Goal: Transaction & Acquisition: Purchase product/service

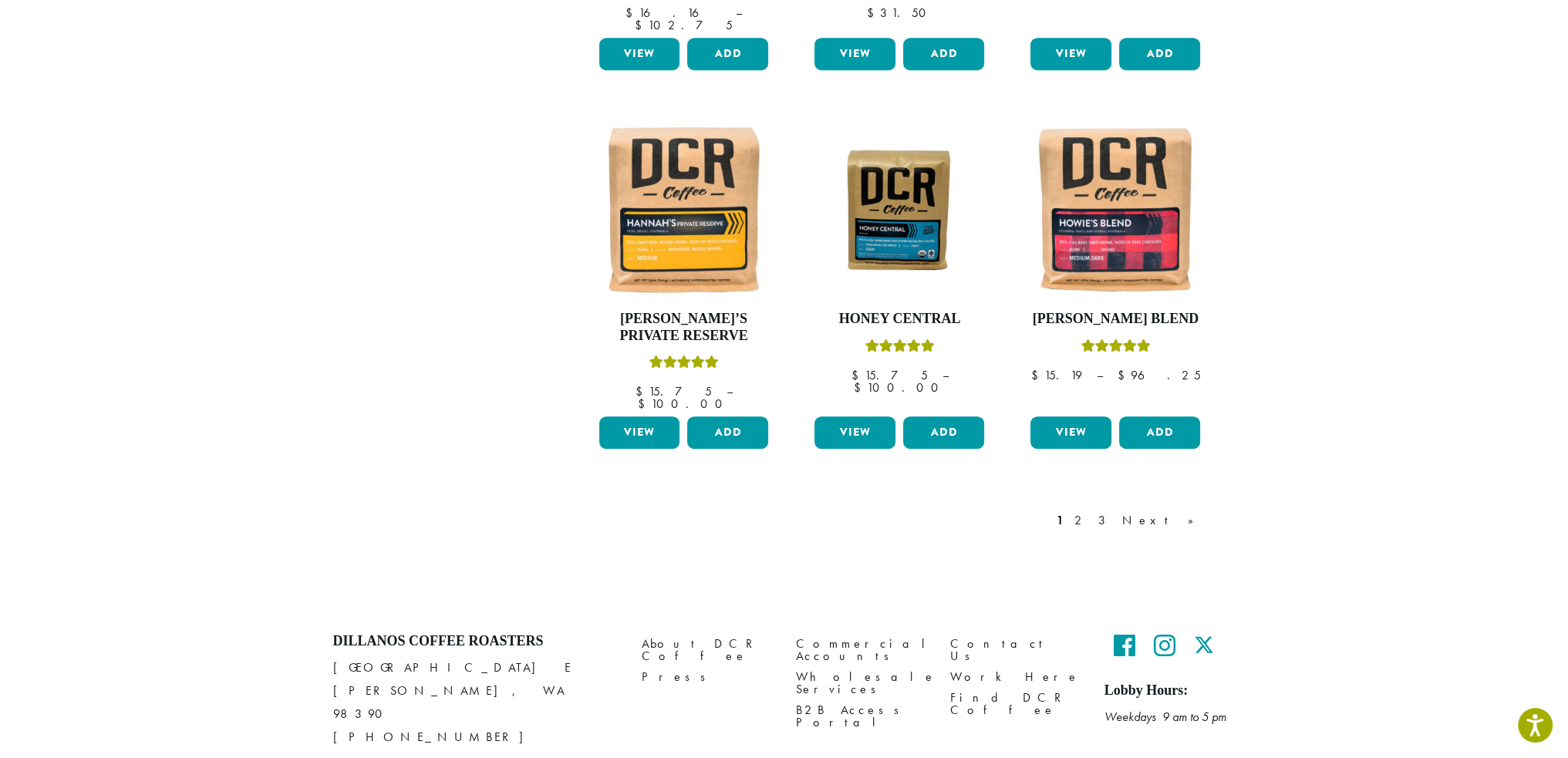
scroll to position [1230, 0]
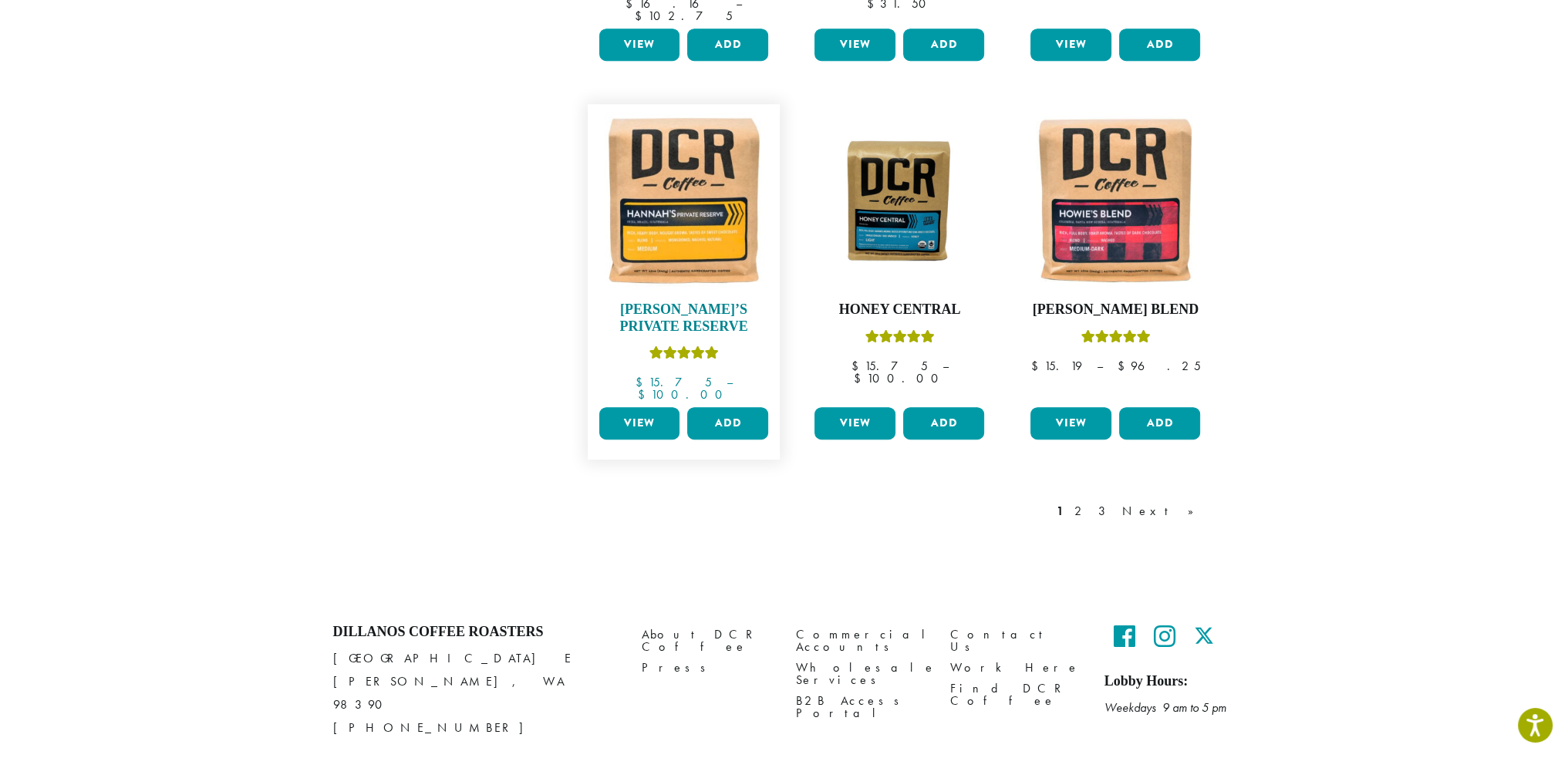
click at [672, 233] on img at bounding box center [683, 201] width 177 height 177
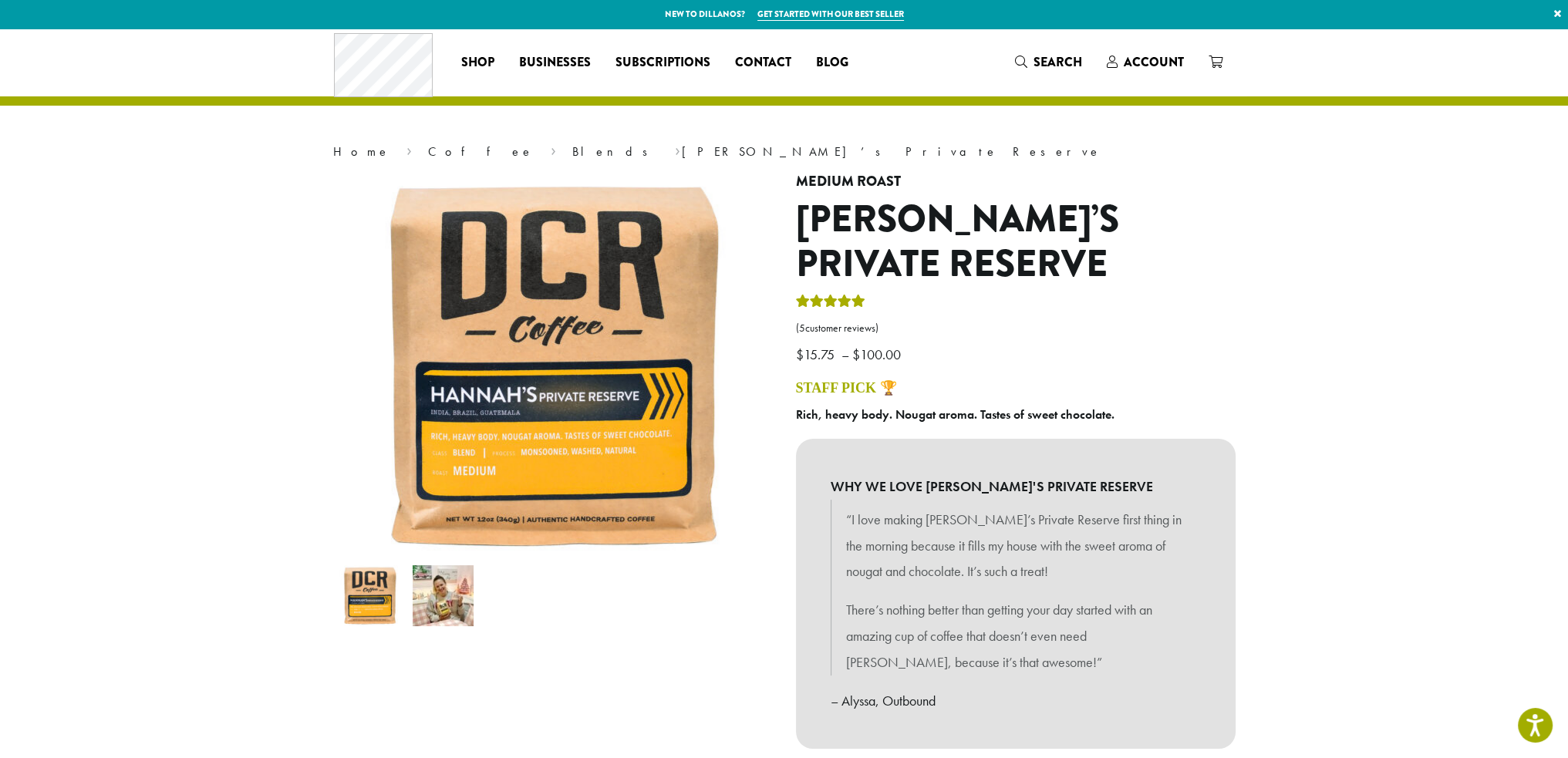
scroll to position [154, 0]
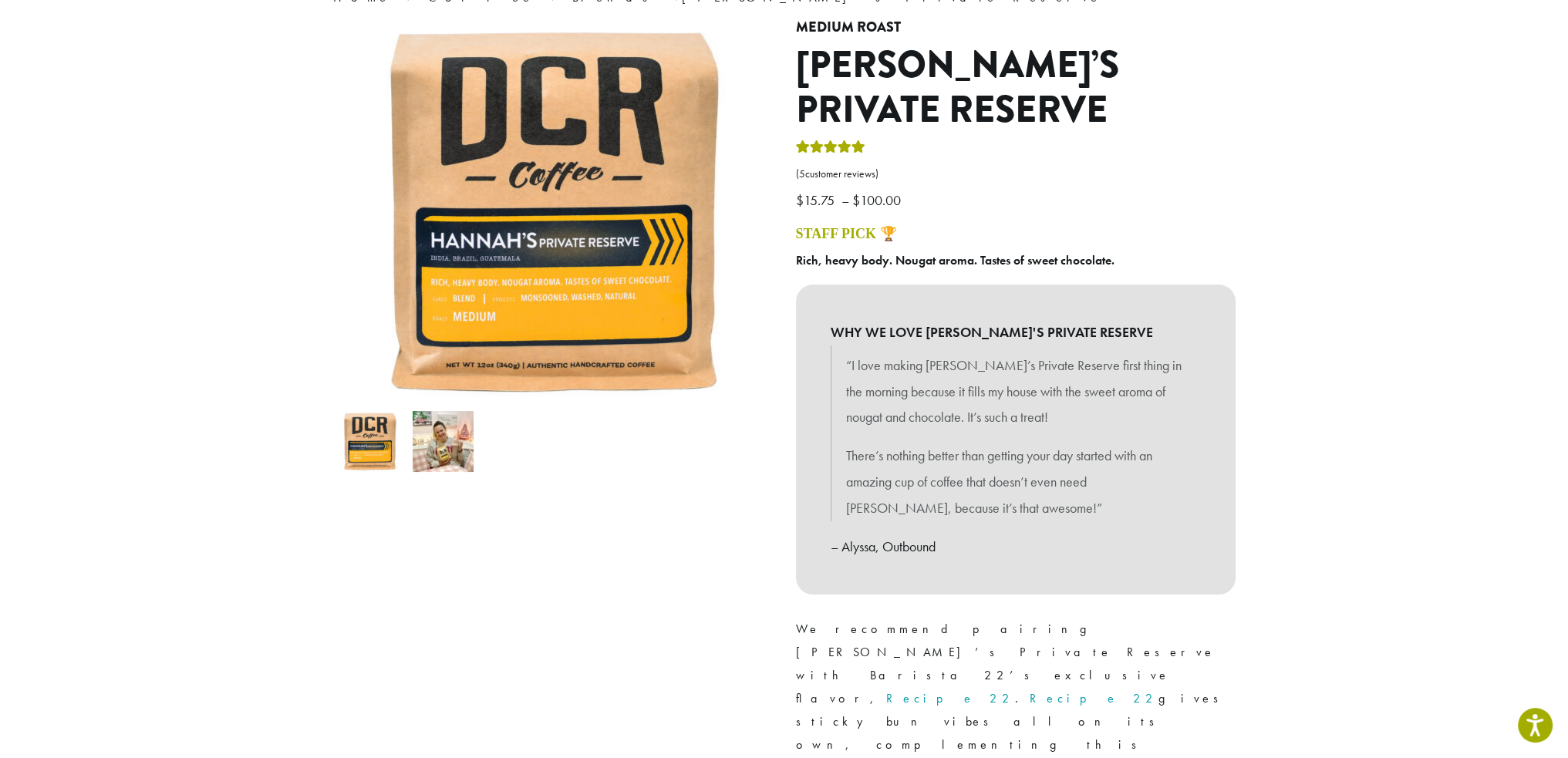
click at [444, 446] on img at bounding box center [442, 441] width 61 height 61
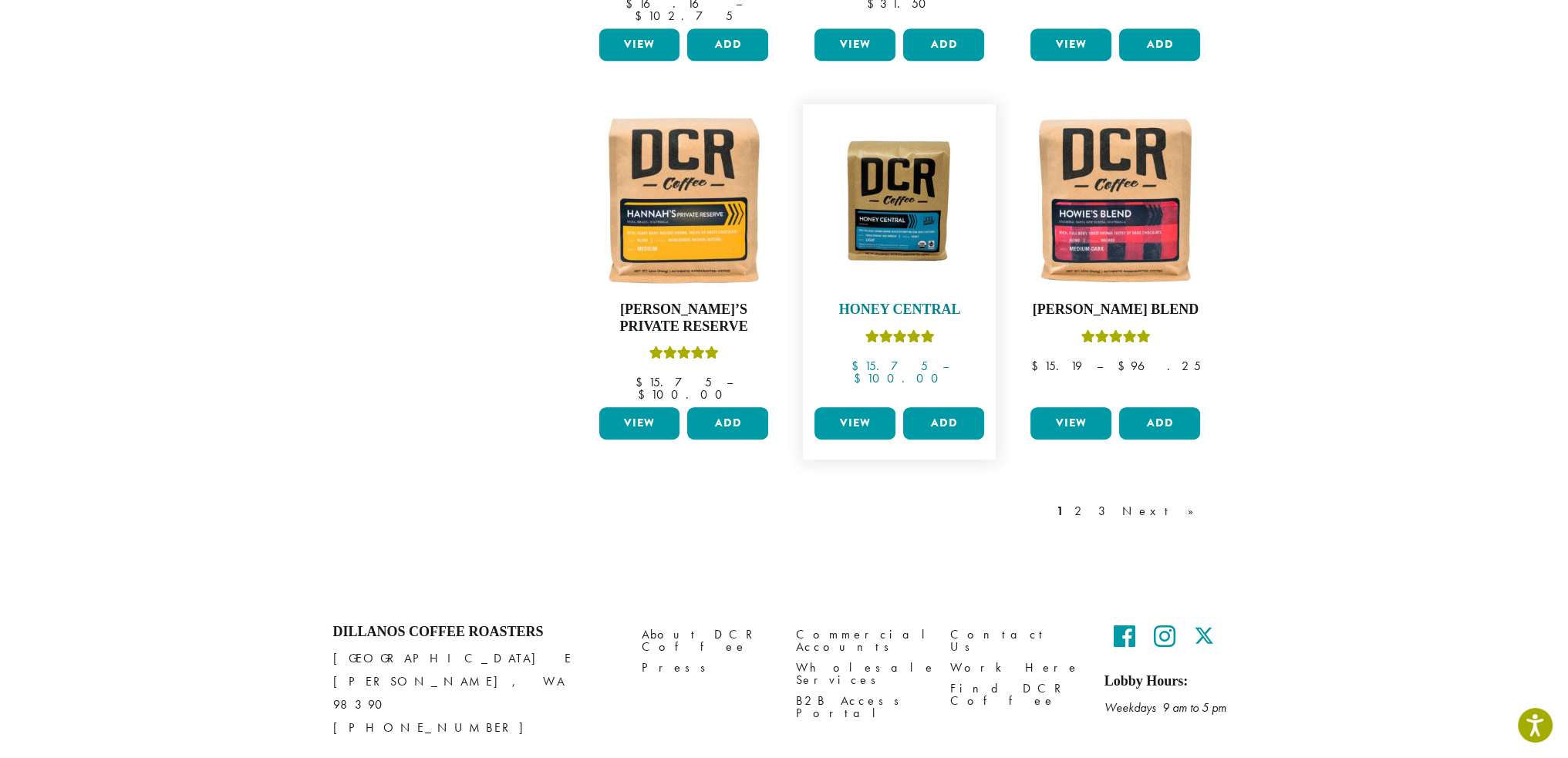
scroll to position [1230, 0]
click at [1090, 501] on link "2" at bounding box center [1080, 511] width 19 height 18
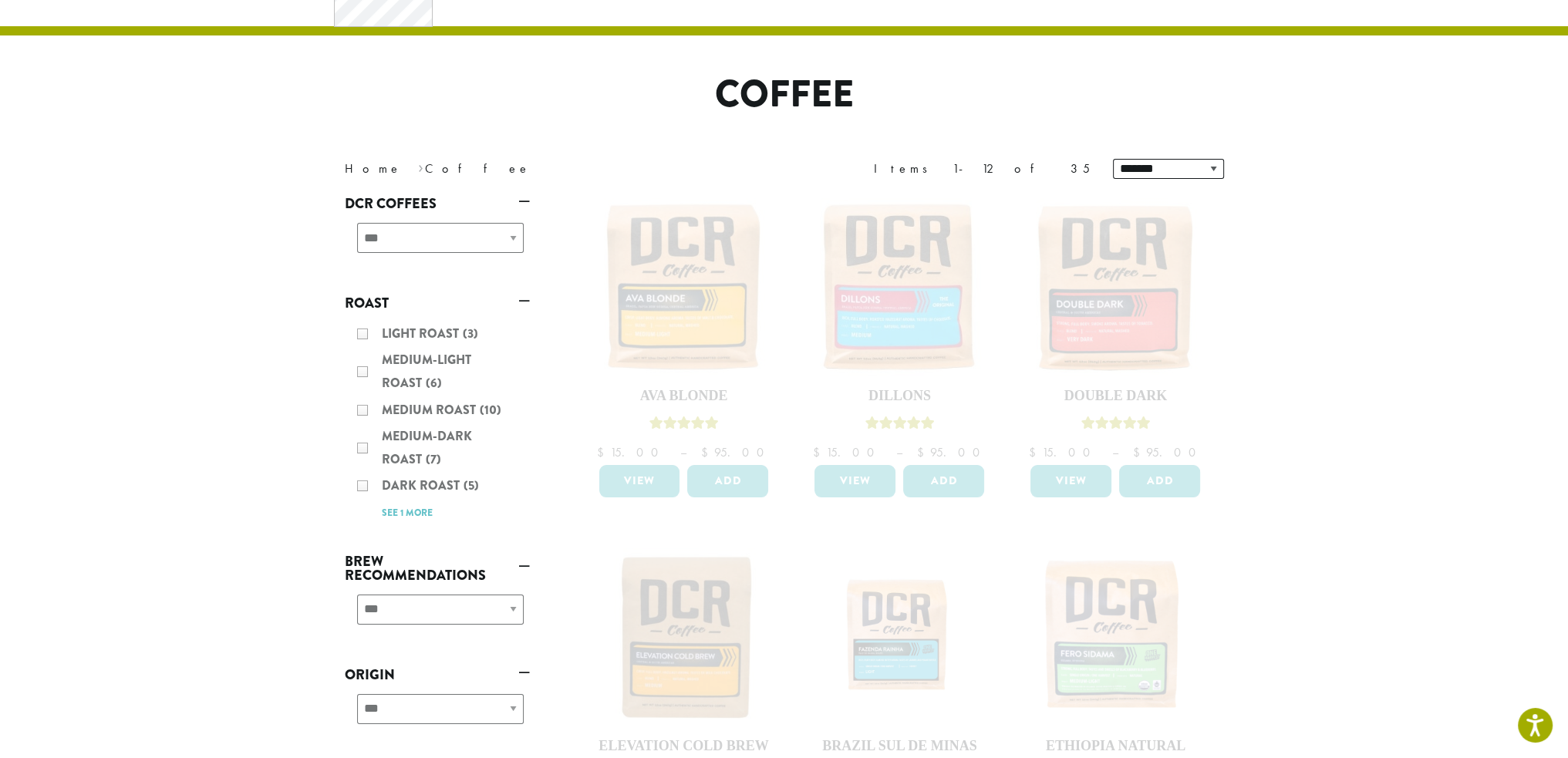
scroll to position [154, 0]
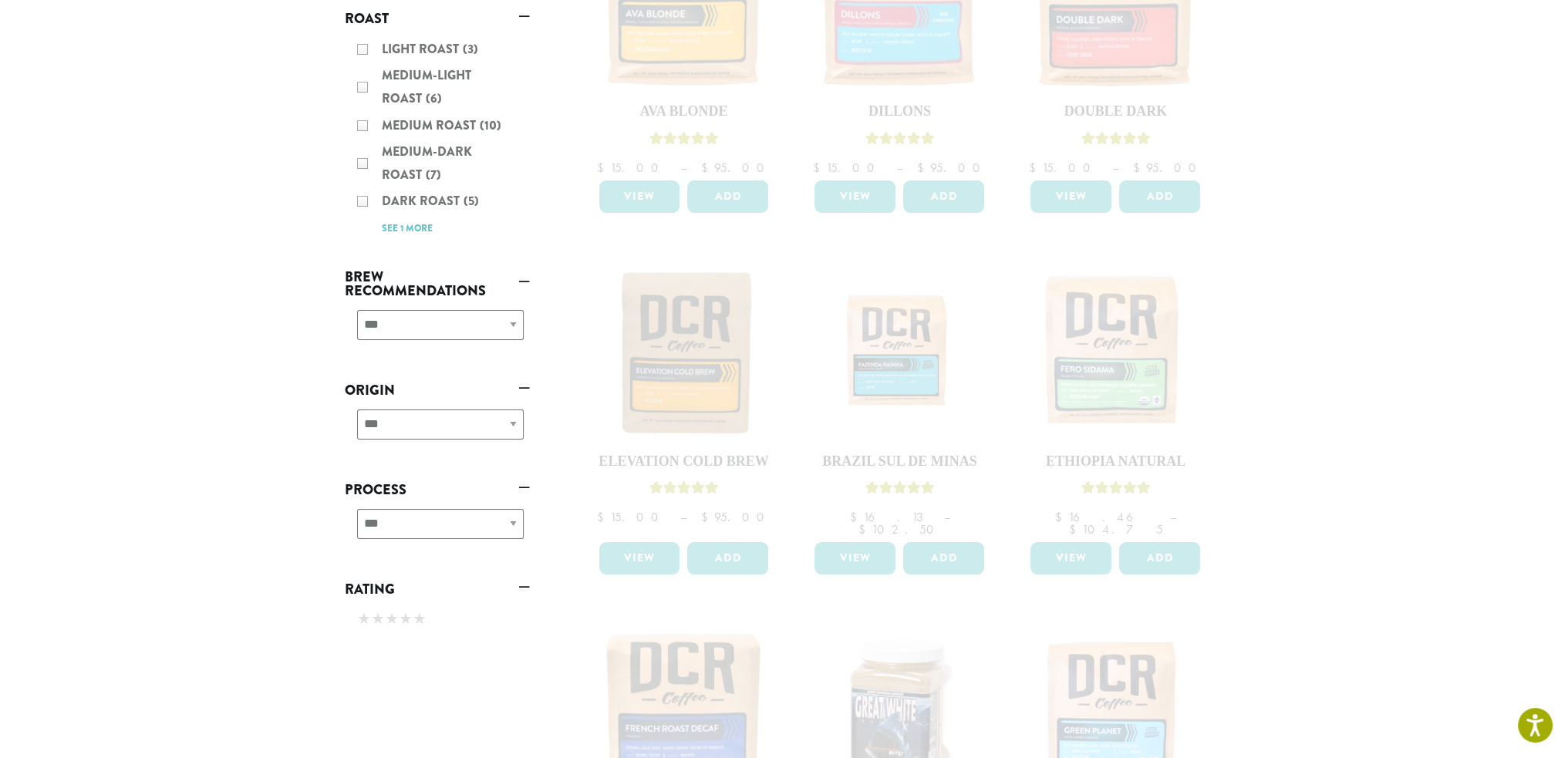
scroll to position [925, 0]
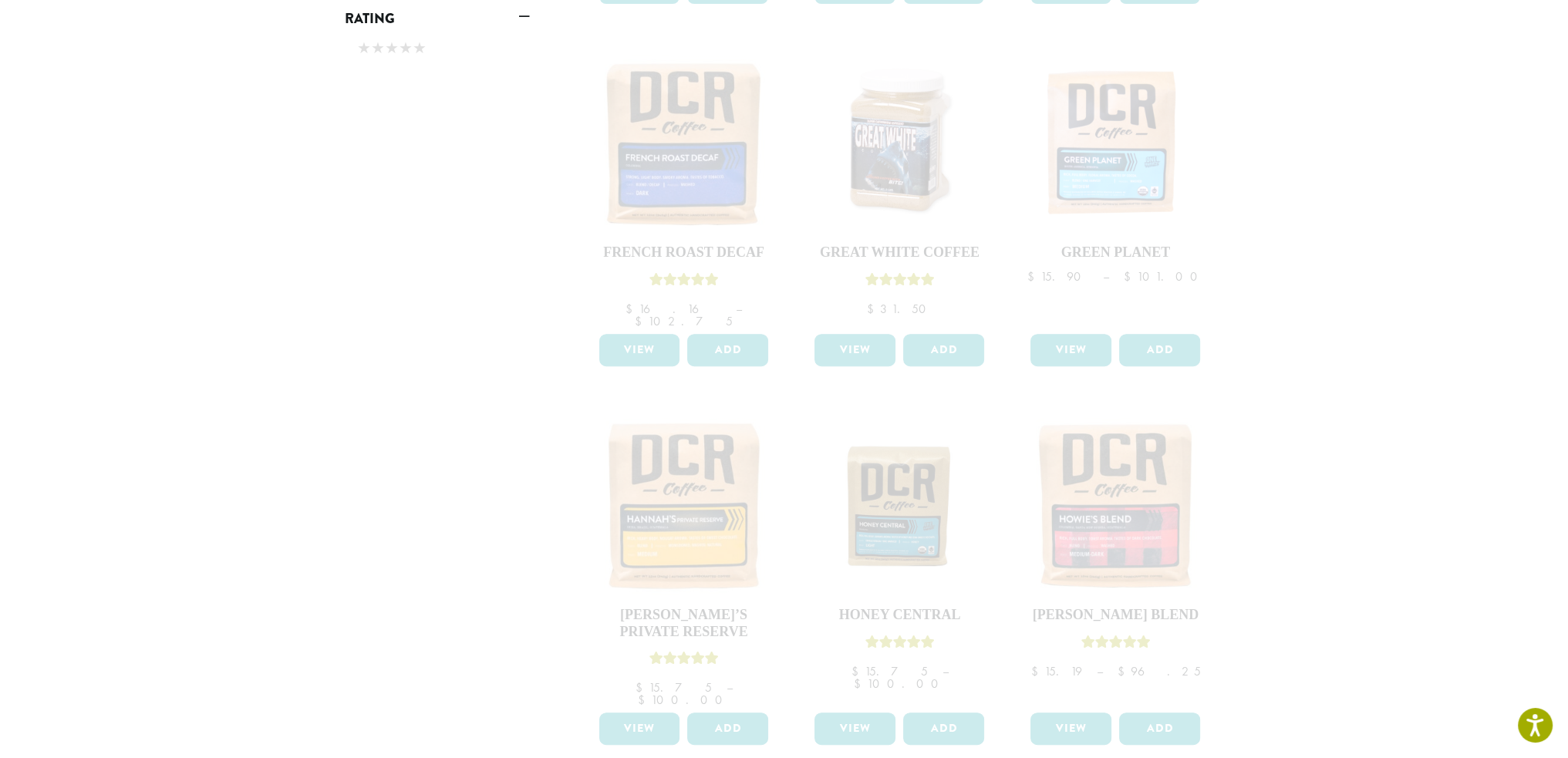
click at [1418, 96] on section "**********" at bounding box center [784, 4] width 1568 height 1803
click at [1373, 155] on section "**********" at bounding box center [784, 4] width 1568 height 1803
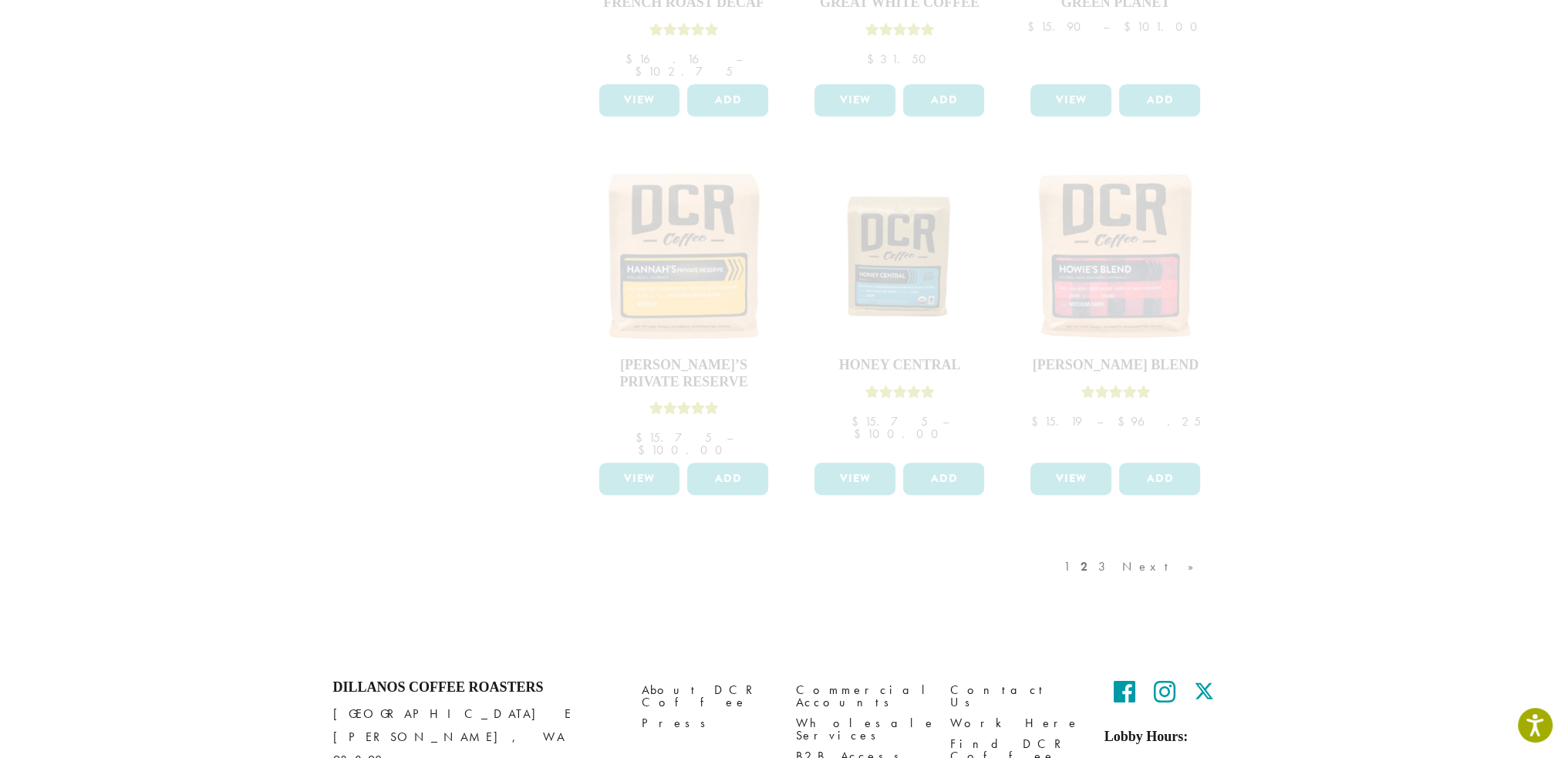
scroll to position [1230, 0]
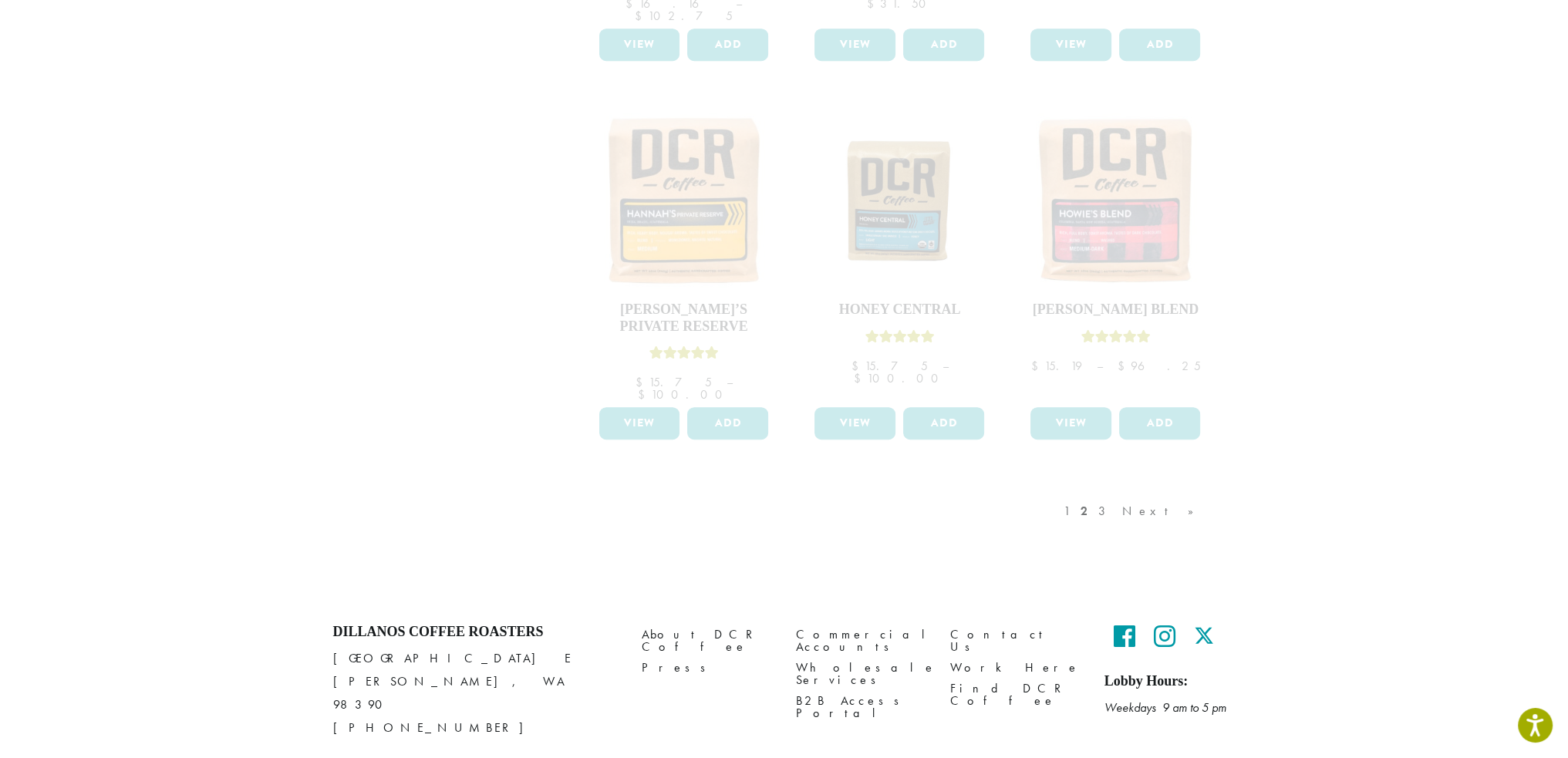
click at [1157, 491] on div "1 2 3 Next »" at bounding box center [1136, 527] width 152 height 73
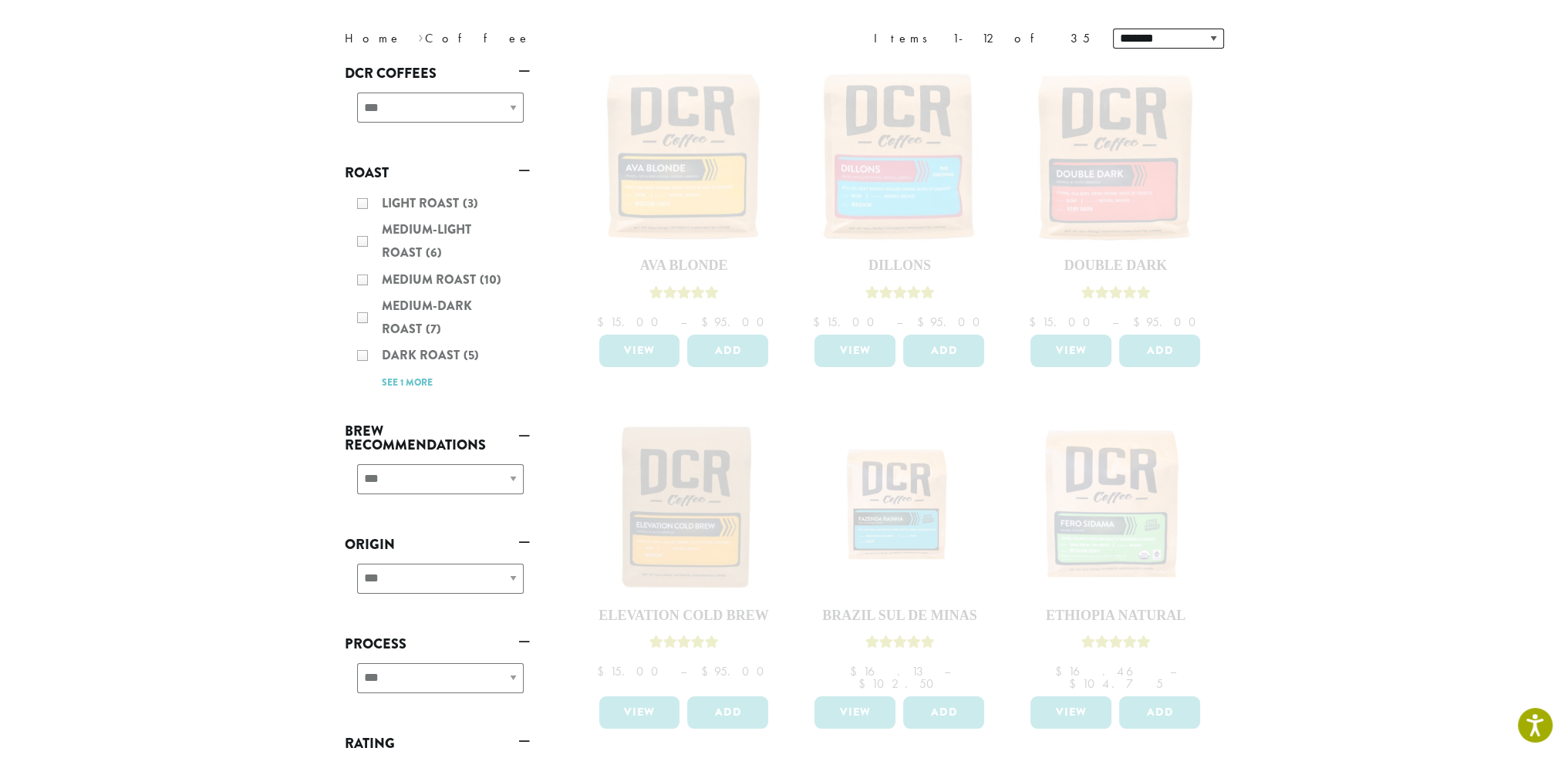
scroll to position [0, 0]
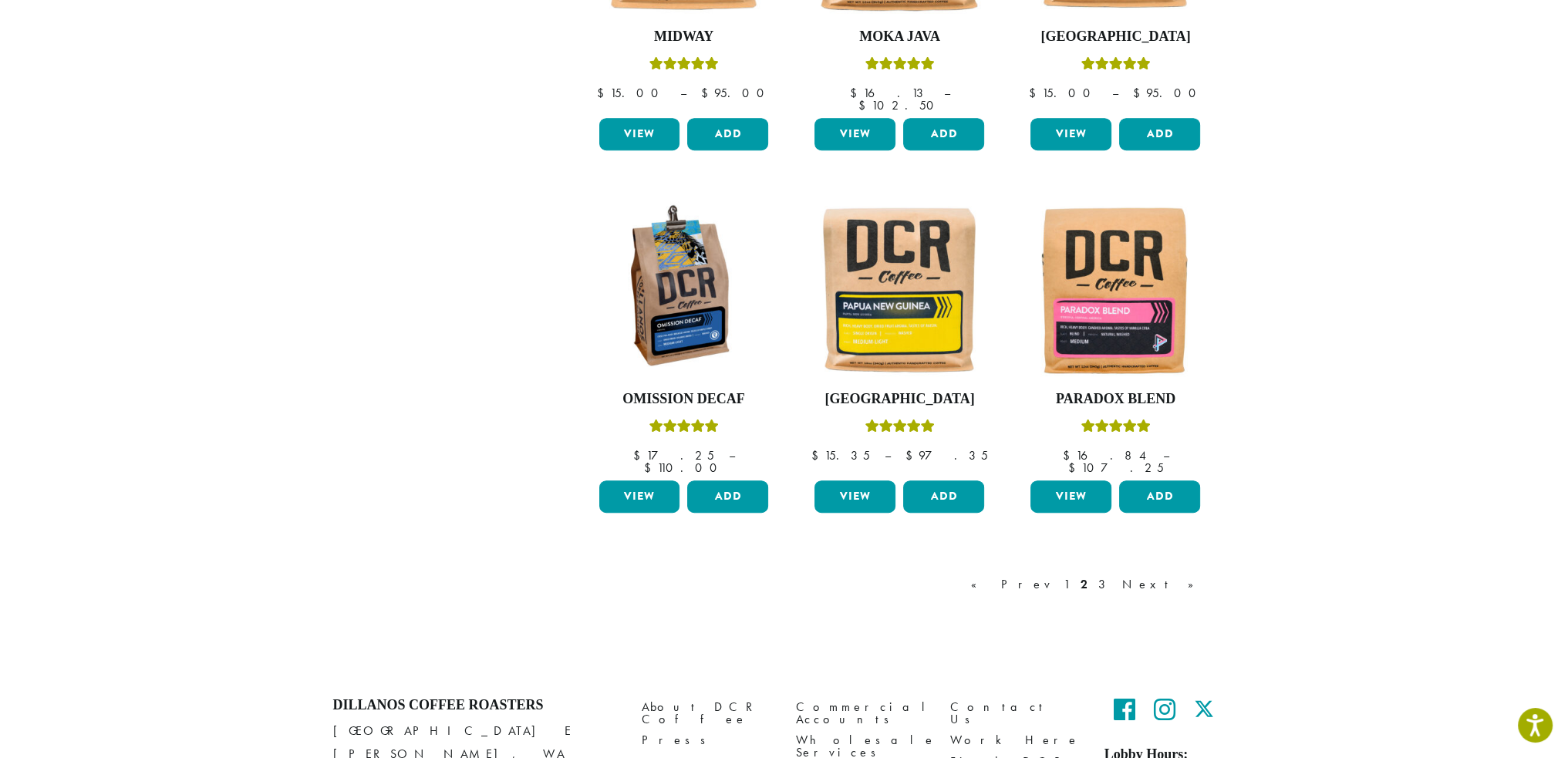
scroll to position [1214, 0]
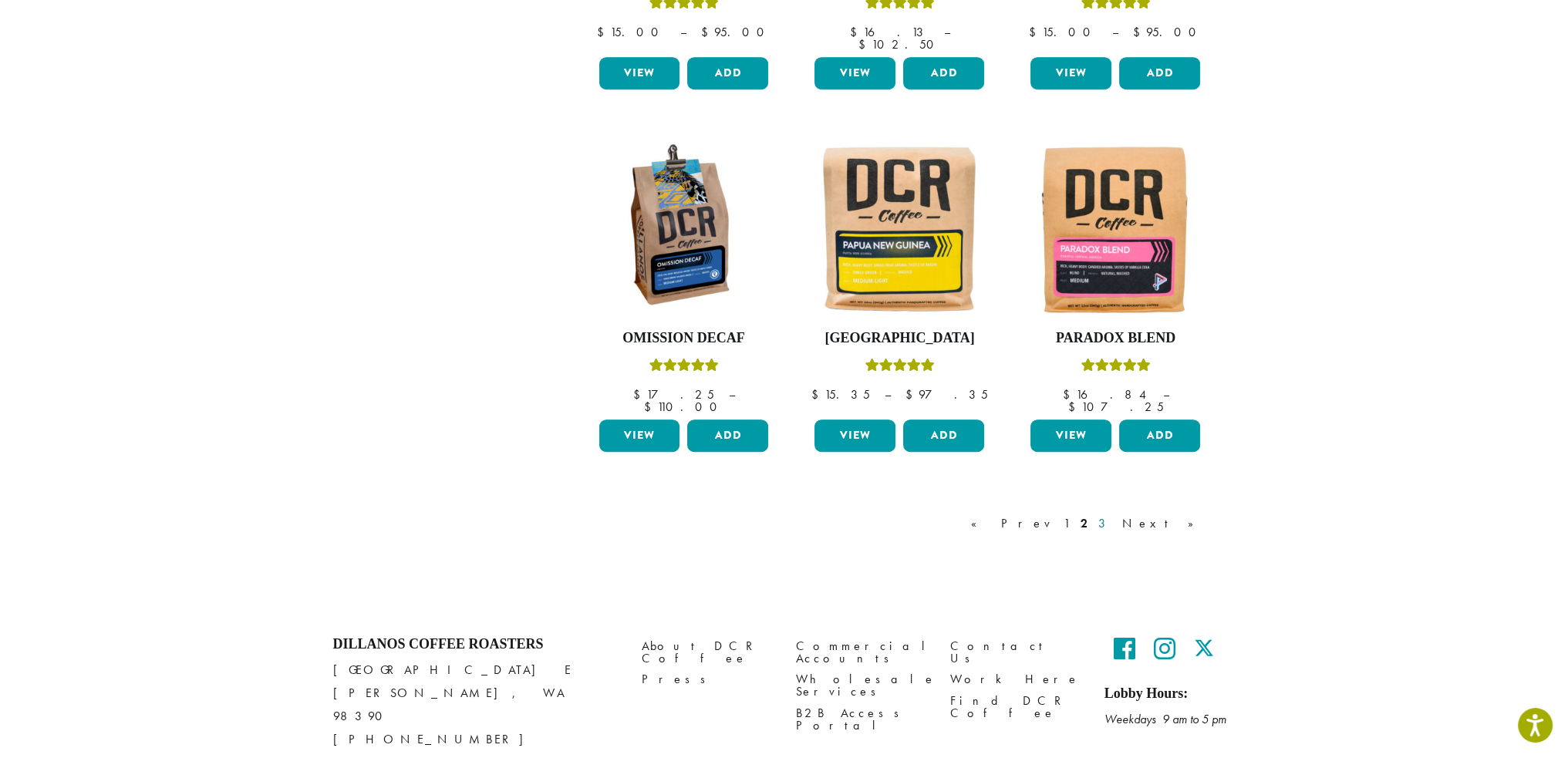
click at [1115, 514] on link "3" at bounding box center [1105, 523] width 19 height 18
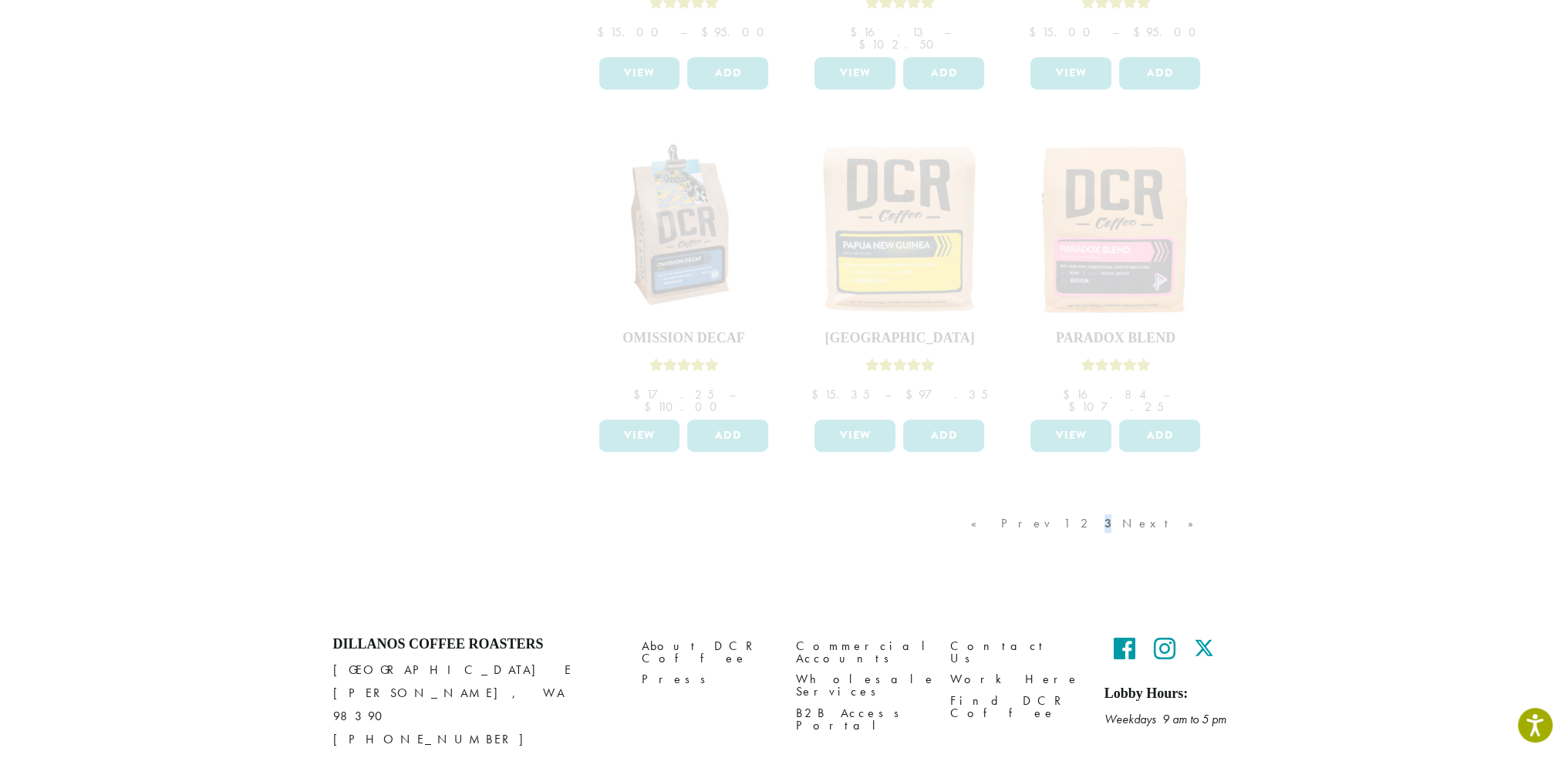
click at [1158, 502] on div "« Prev 1 2 3 Next »" at bounding box center [1090, 538] width 244 height 73
